Goal: Register for event/course

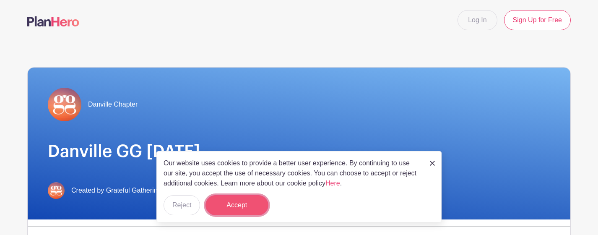
click at [238, 206] on button "Accept" at bounding box center [237, 205] width 63 height 20
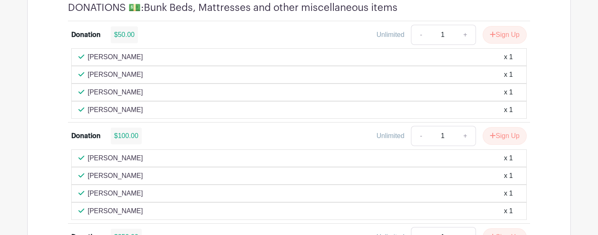
scroll to position [607, 0]
click at [505, 34] on button "Sign Up" at bounding box center [505, 35] width 44 height 18
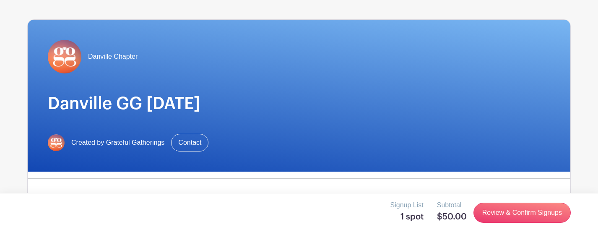
scroll to position [0, 0]
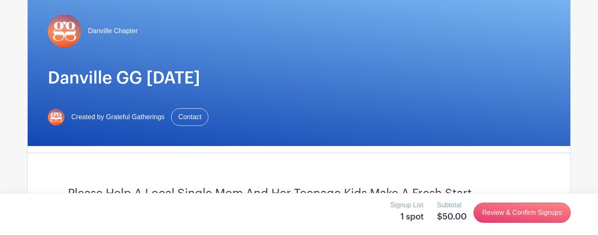
scroll to position [75, 0]
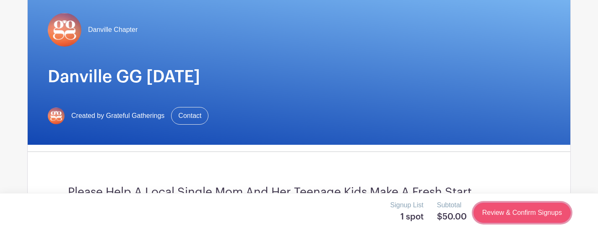
click at [512, 212] on link "Review & Confirm Signups" at bounding box center [522, 213] width 97 height 20
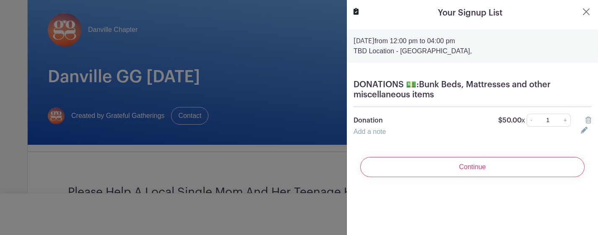
drag, startPoint x: 492, startPoint y: 170, endPoint x: 496, endPoint y: 170, distance: 4.3
click at [492, 170] on input "Continue" at bounding box center [472, 167] width 224 height 20
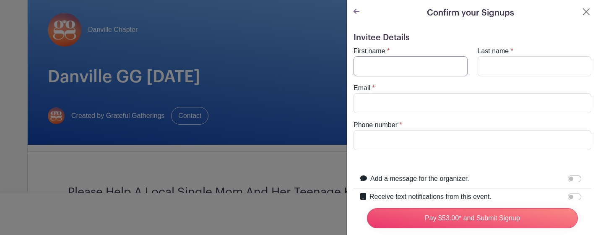
click at [393, 67] on input "First name" at bounding box center [411, 66] width 114 height 20
type input "[PERSON_NAME]"
click at [500, 70] on input "Last name" at bounding box center [535, 66] width 114 height 20
type input "[PERSON_NAME]"
click at [414, 103] on input "Email" at bounding box center [473, 103] width 238 height 20
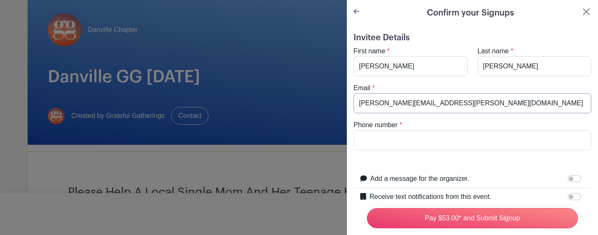
type input "[PERSON_NAME][EMAIL_ADDRESS][PERSON_NAME][DOMAIN_NAME]"
click at [428, 141] on input "Phone number" at bounding box center [473, 140] width 238 height 20
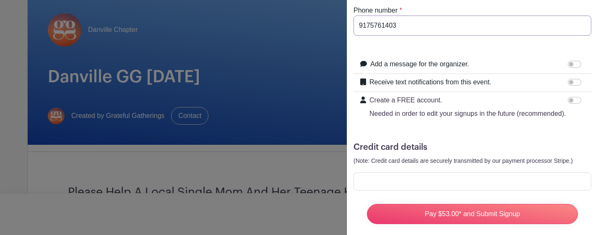
scroll to position [124, 0]
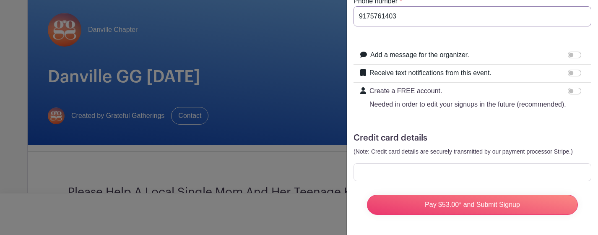
type input "9175761403"
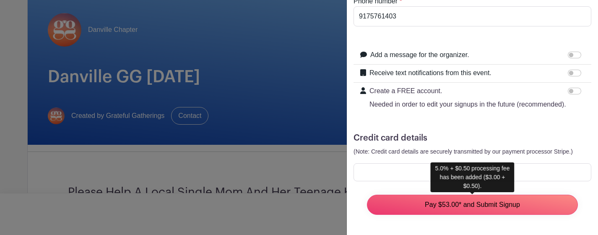
click at [455, 203] on input "Pay $53.00* and Submit Signup" at bounding box center [472, 205] width 211 height 20
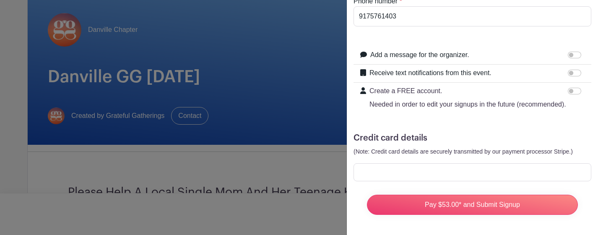
scroll to position [95, 0]
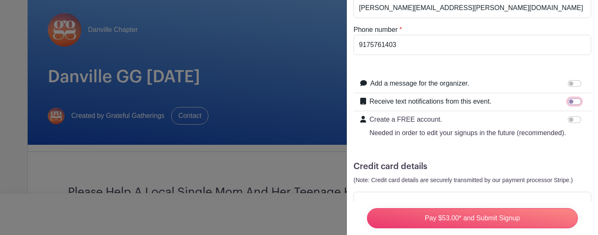
click at [571, 101] on input "Receive text notifications from this event." at bounding box center [574, 101] width 13 height 7
checkbox input "true"
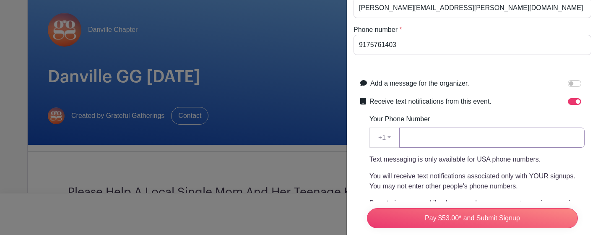
click at [430, 136] on input "Your Phone Number" at bounding box center [491, 138] width 185 height 20
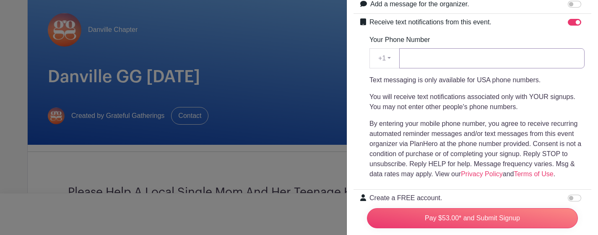
scroll to position [197, 0]
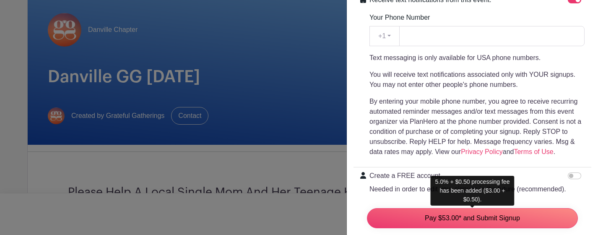
drag, startPoint x: 459, startPoint y: 218, endPoint x: 550, endPoint y: 190, distance: 94.9
click at [459, 218] on input "Pay $53.00* and Submit Signup" at bounding box center [472, 218] width 211 height 20
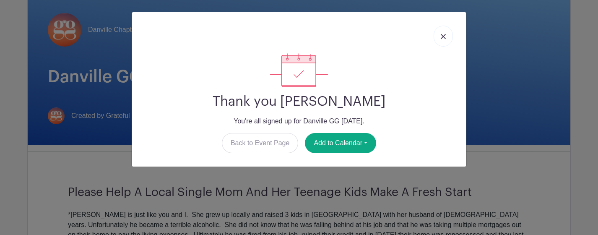
click at [443, 35] on img at bounding box center [443, 36] width 5 height 5
